Goal: Navigation & Orientation: Go to known website

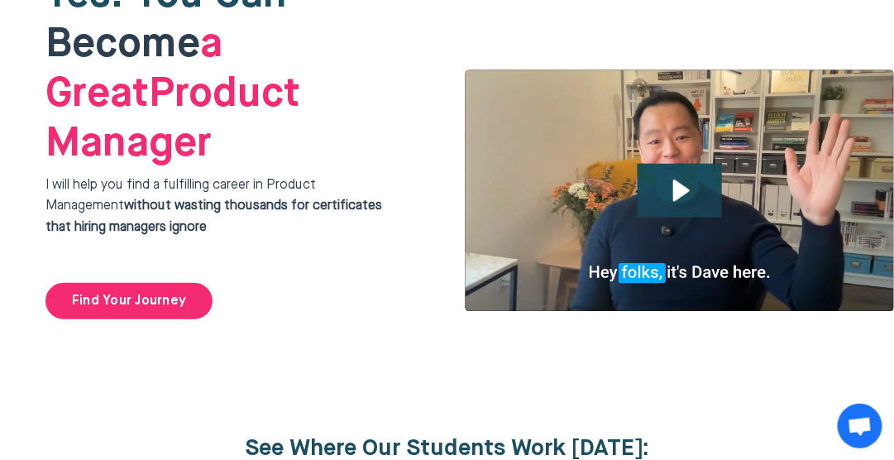
scroll to position [3, 0]
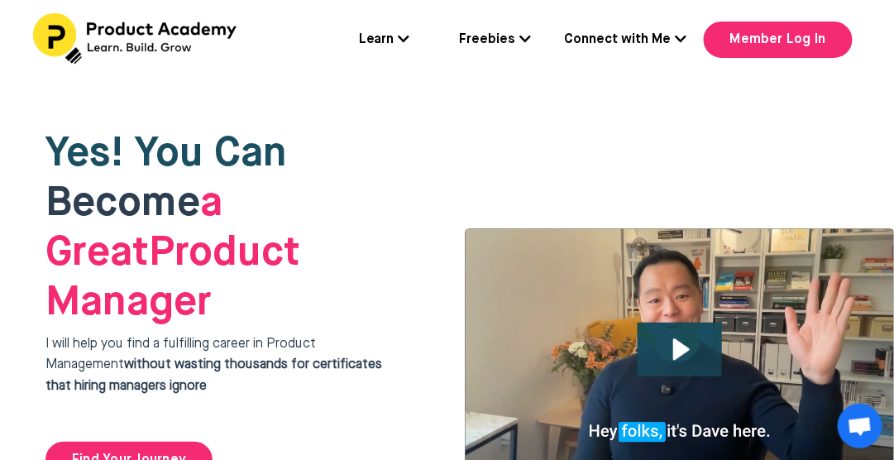
click at [679, 45] on icon at bounding box center [681, 38] width 12 height 13
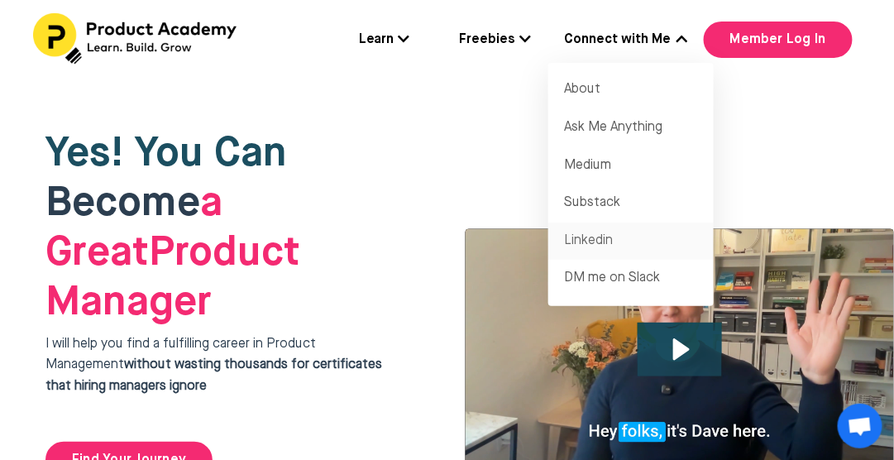
click at [589, 236] on link "Linkedin" at bounding box center [630, 241] width 165 height 38
